Goal: Transaction & Acquisition: Purchase product/service

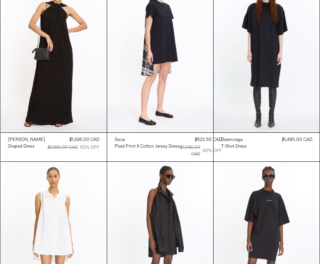
scroll to position [251, 0]
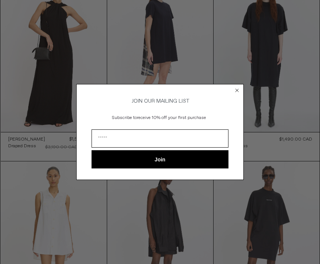
click at [240, 94] on circle "Close dialog" at bounding box center [237, 90] width 7 height 7
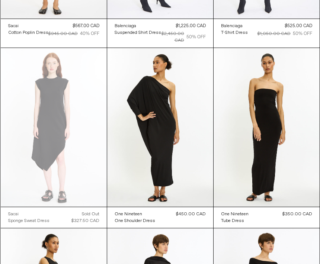
scroll to position [554, 0]
click at [173, 135] on at bounding box center [160, 127] width 106 height 159
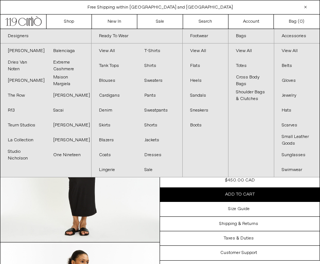
click at [151, 168] on link "Sale" at bounding box center [159, 170] width 45 height 15
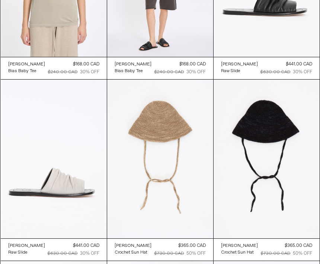
scroll to position [514, 0]
